Goal: Task Accomplishment & Management: Use online tool/utility

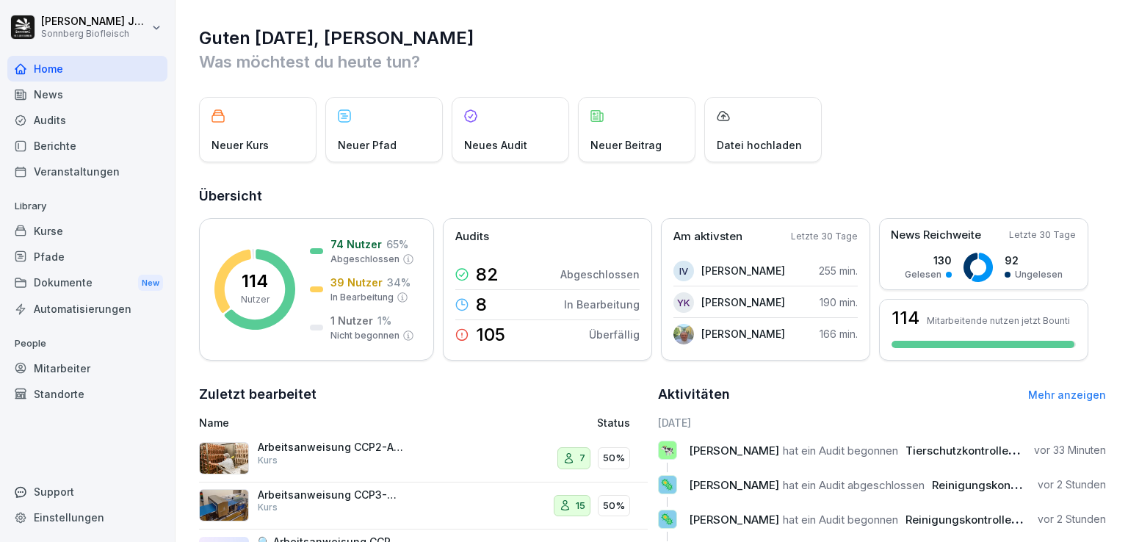
click at [71, 117] on div "Audits" at bounding box center [87, 120] width 160 height 26
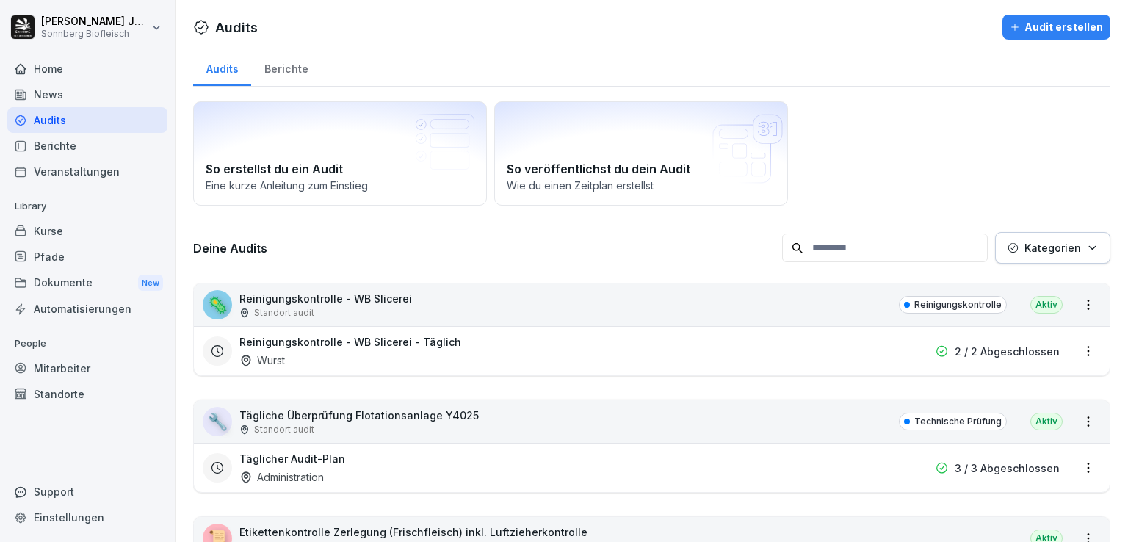
click at [1086, 248] on icon "button" at bounding box center [1091, 247] width 11 height 11
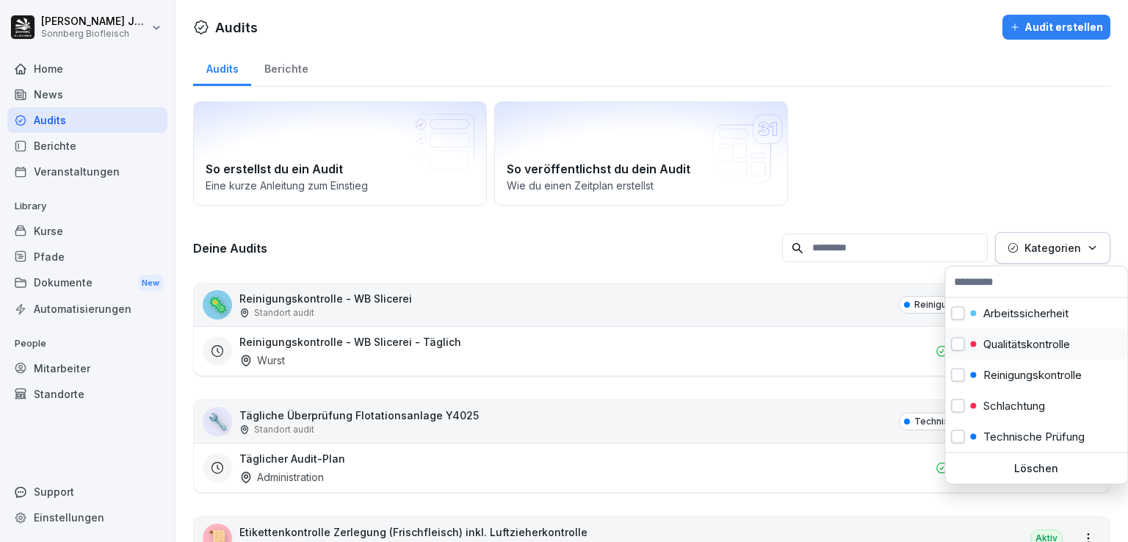
click at [1019, 338] on p "Qualitätskontrolle" at bounding box center [1026, 344] width 87 height 13
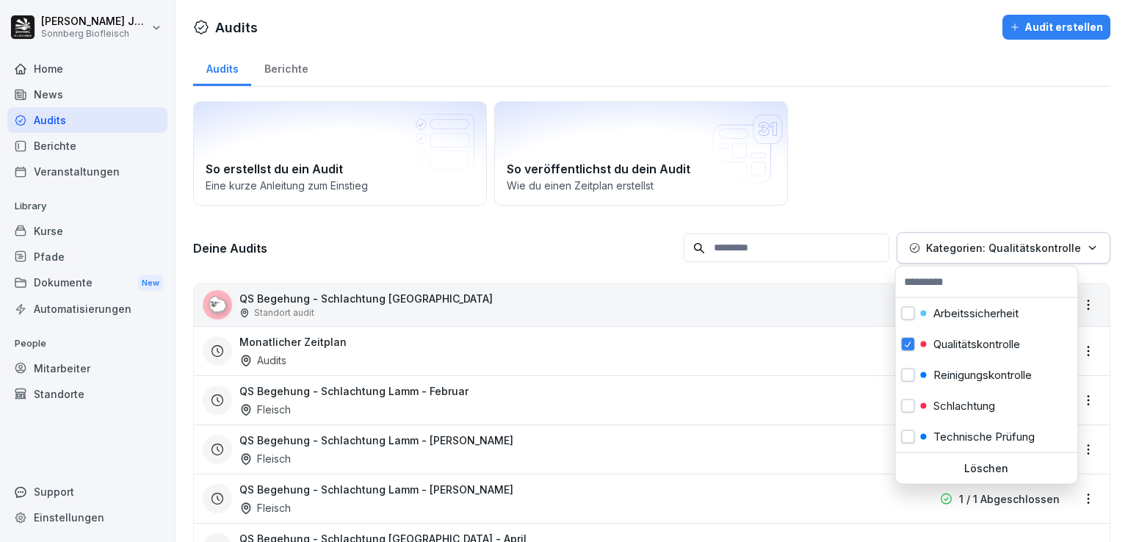
click at [876, 153] on html "[PERSON_NAME] Biofleisch Home News Audits Berichte Veranstaltungen Library Kurs…" at bounding box center [564, 271] width 1128 height 542
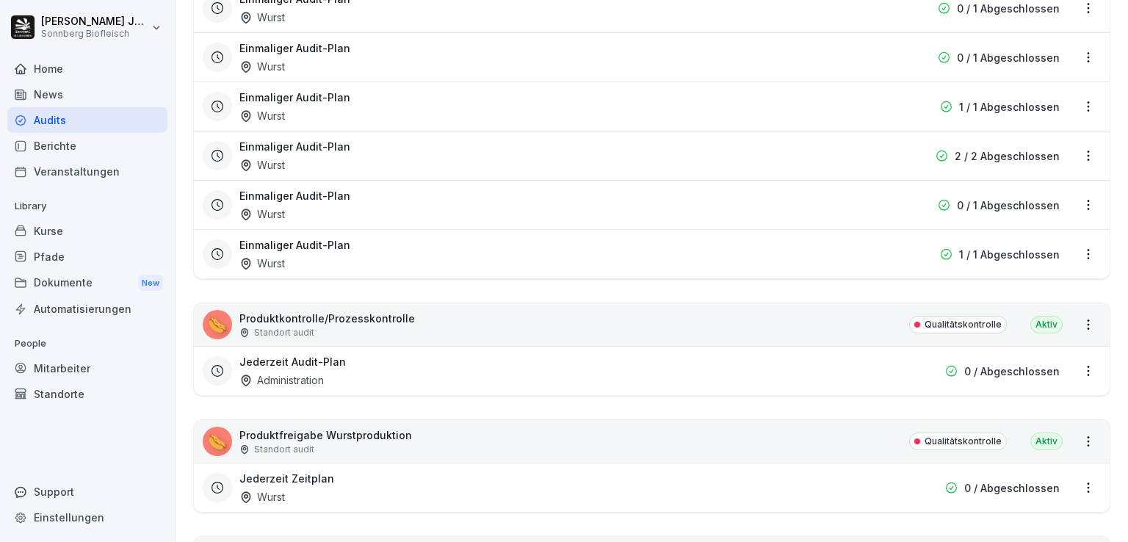
scroll to position [2643, 0]
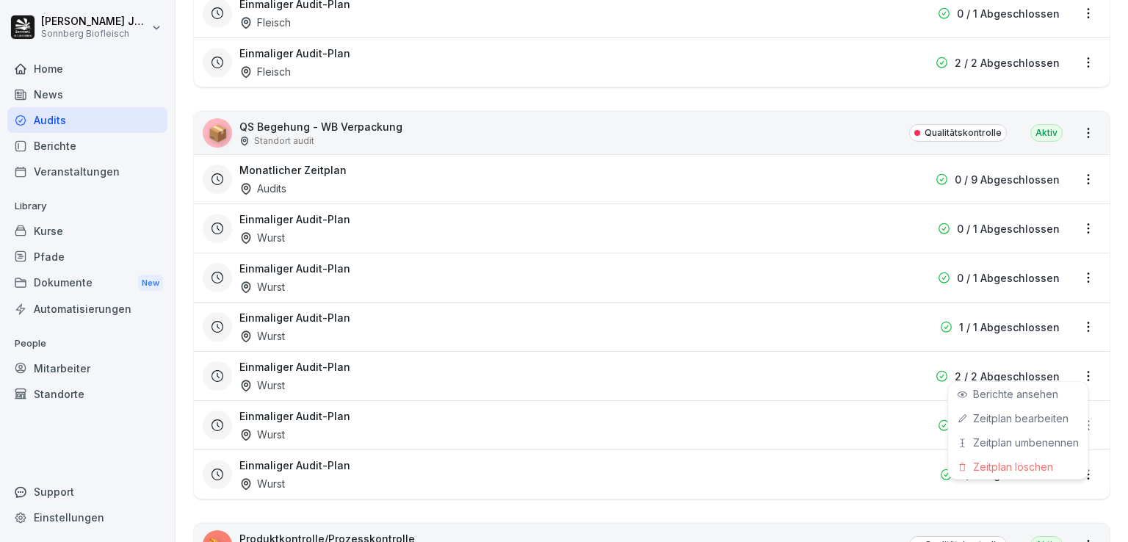
click at [1075, 369] on html "[PERSON_NAME] Biofleisch Home News Audits Berichte Veranstaltungen Library Kurs…" at bounding box center [564, 271] width 1128 height 542
click at [0, 0] on link "Berichte ansehen" at bounding box center [0, 0] width 0 height 0
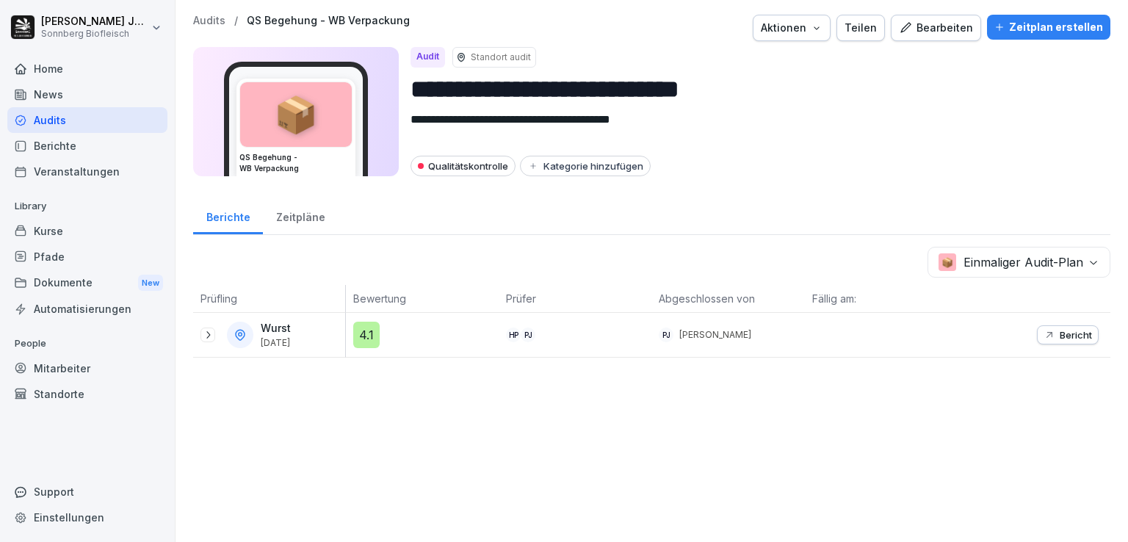
click at [211, 331] on icon at bounding box center [208, 335] width 12 height 12
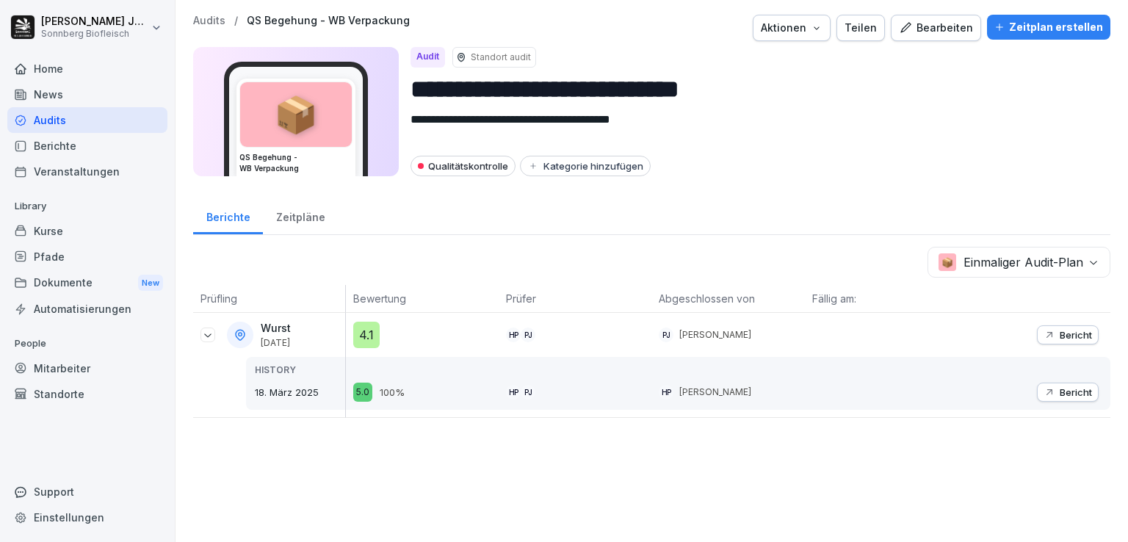
click at [1059, 337] on p "Bericht" at bounding box center [1075, 335] width 32 height 12
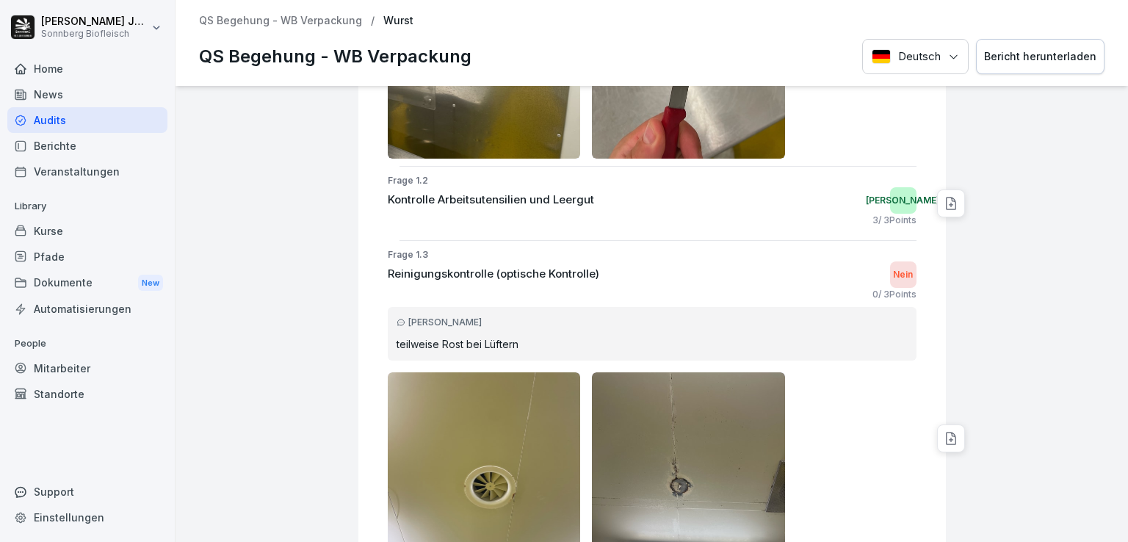
scroll to position [881, 0]
